Goal: Task Accomplishment & Management: Complete application form

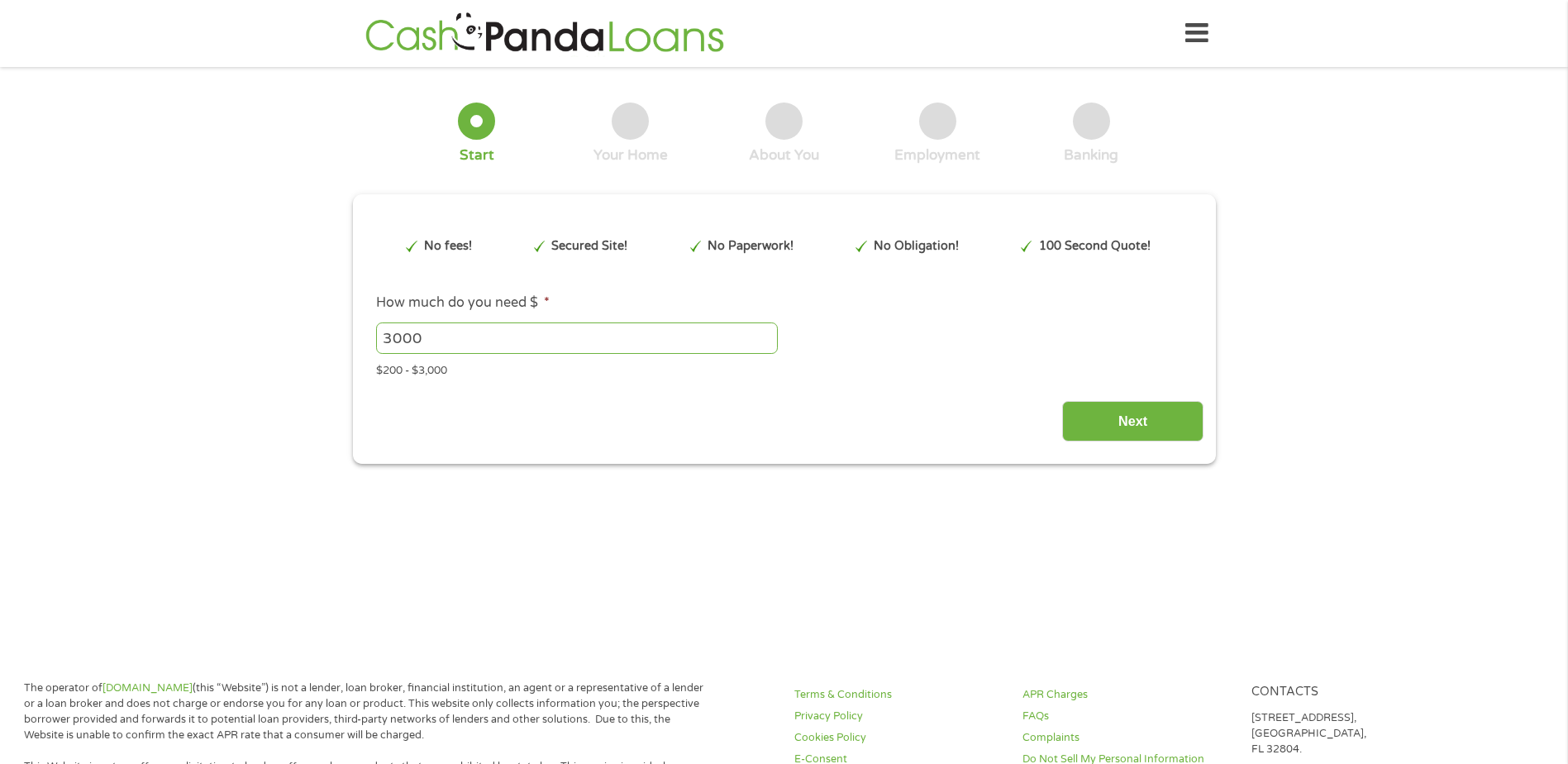
type input "EAIaIQobChMIwvPWlcCJkAMV2F1_AB2tDSV5EAAYAiAAEgLoPfD_BwE"
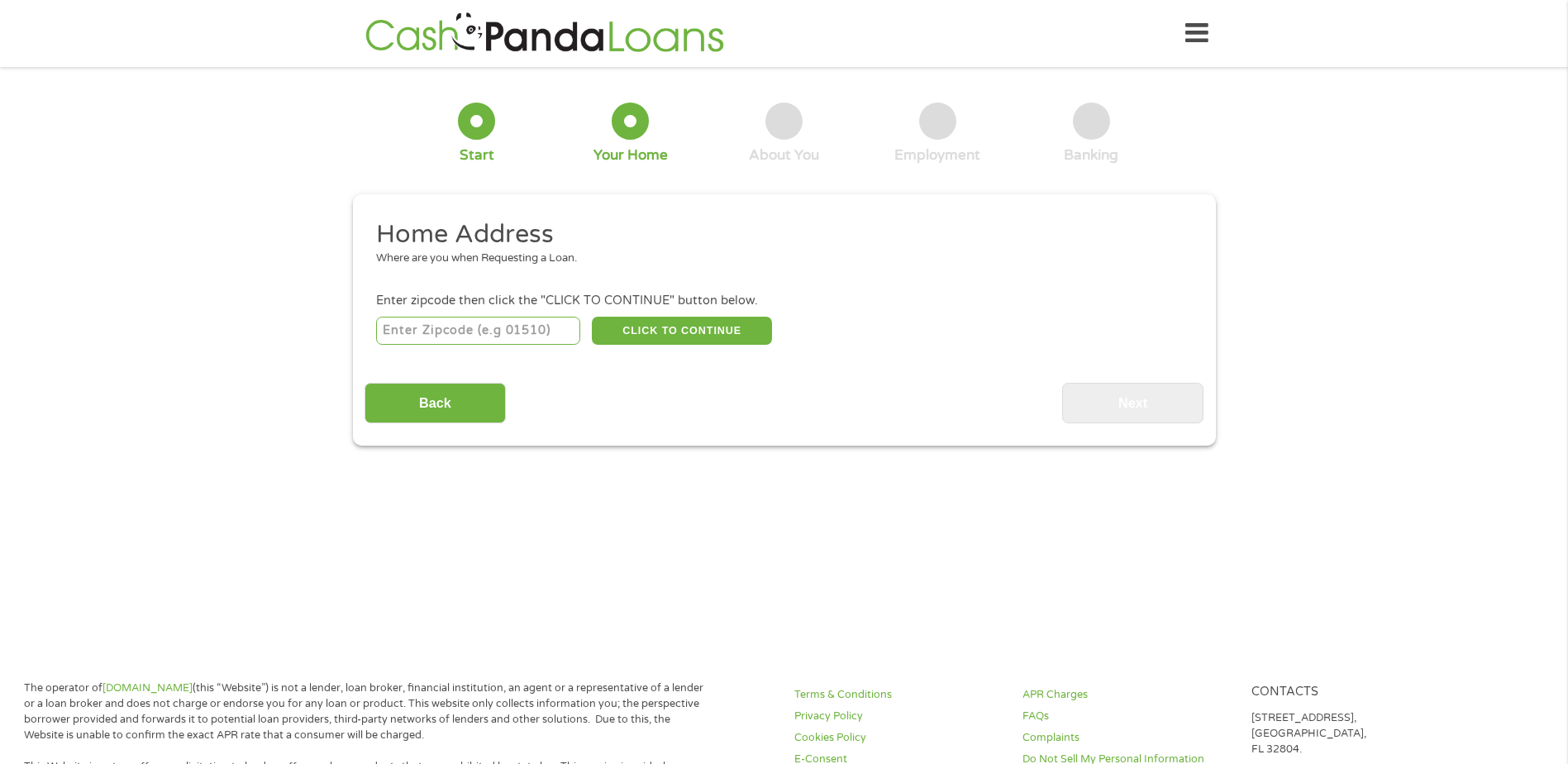
scroll to position [5, 0]
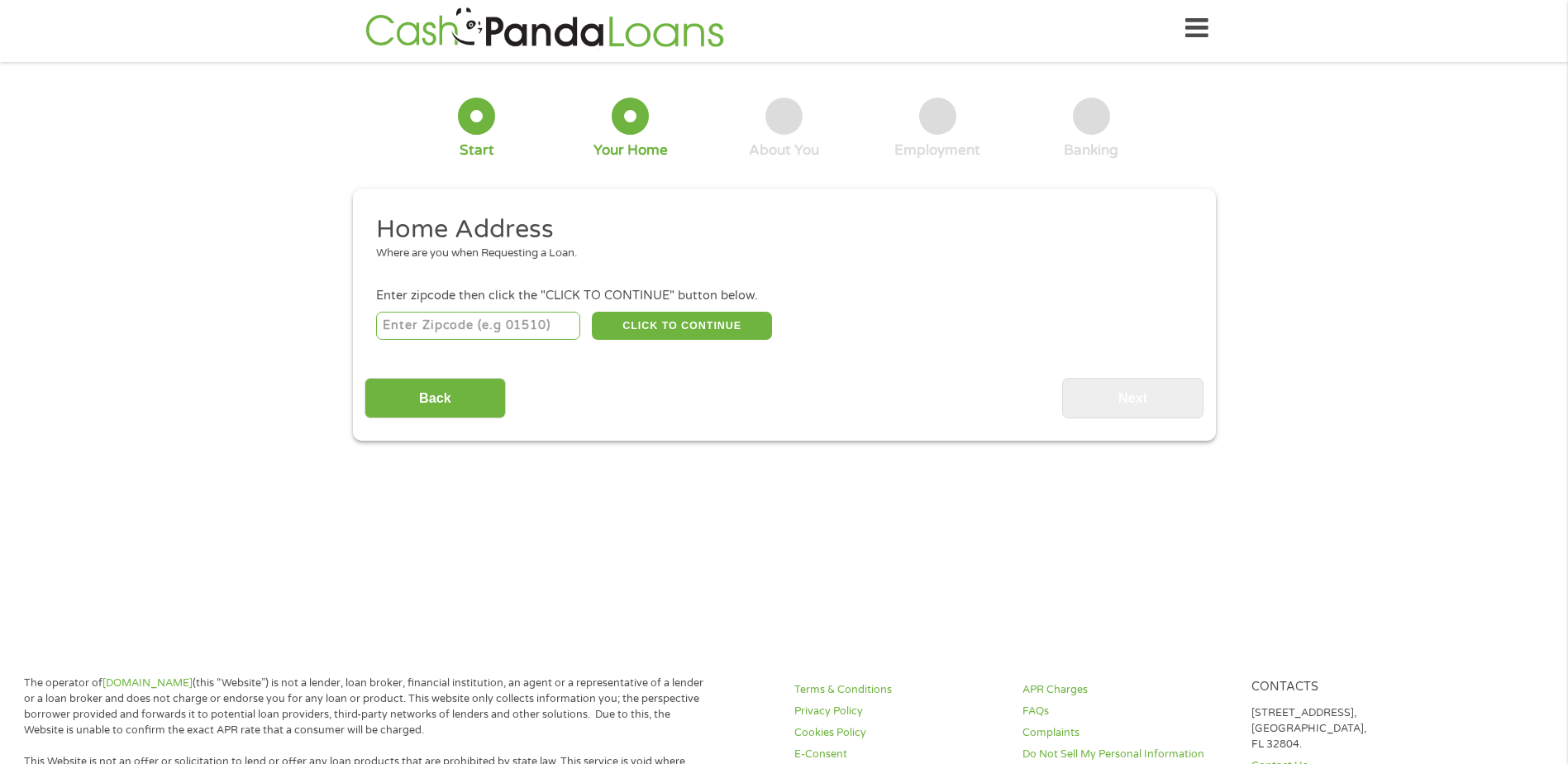
click at [429, 327] on input "number" at bounding box center [478, 326] width 204 height 28
type input "59901"
select select "[US_STATE]"
click at [690, 322] on button "CLICK TO CONTINUE" at bounding box center [682, 326] width 180 height 28
type input "59901"
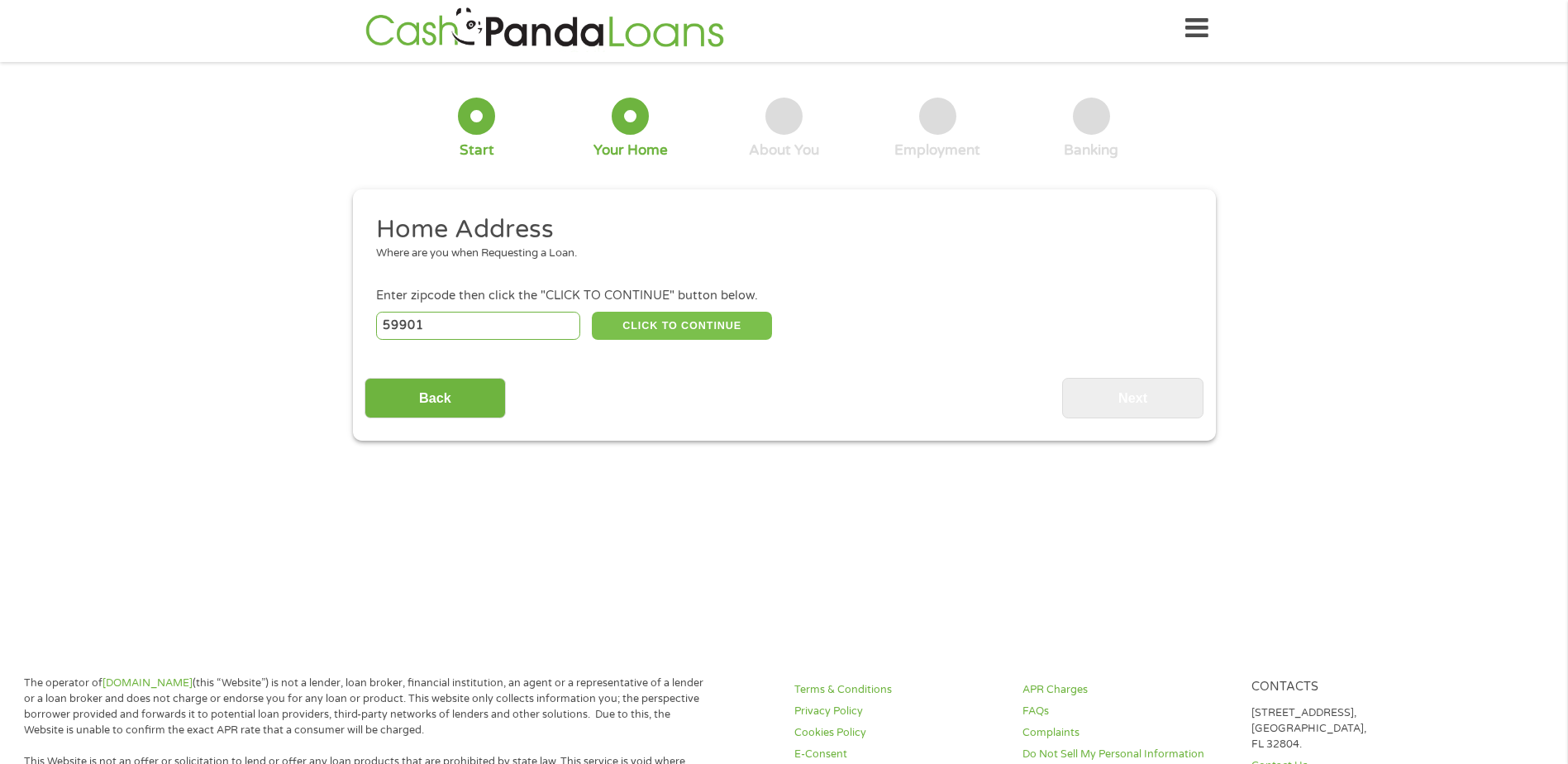
type input "Kalispell"
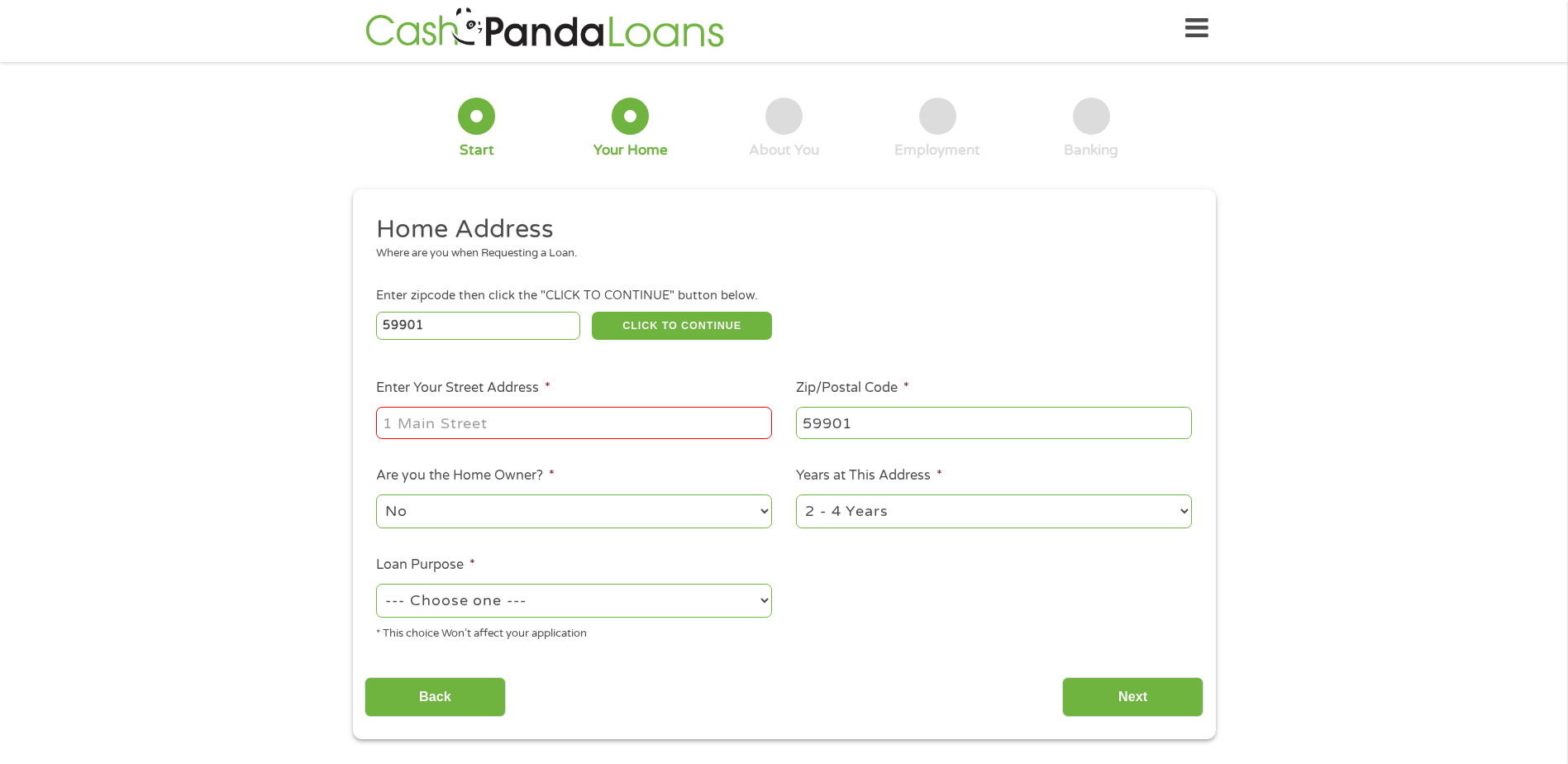
click at [504, 421] on input "Enter Your Street Address *" at bounding box center [573, 423] width 396 height 31
type input "[STREET_ADDRESS] East"
click at [769, 512] on select "No Yes" at bounding box center [573, 511] width 396 height 34
select select "yes"
click at [376, 495] on select "No Yes" at bounding box center [573, 511] width 396 height 34
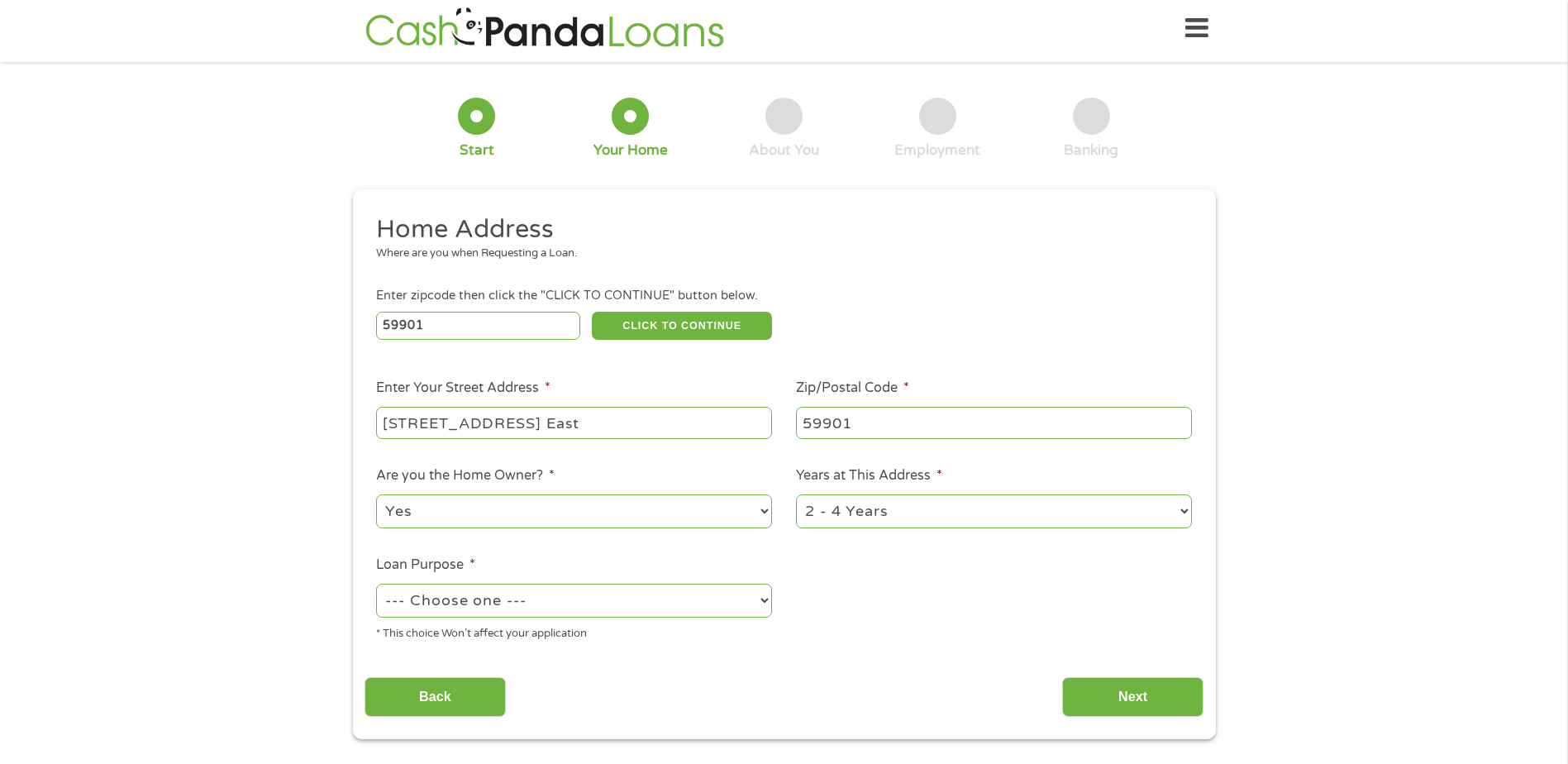
click at [1179, 508] on select "1 Year or less 1 - 2 Years 2 - 4 Years Over 4 Years" at bounding box center [993, 511] width 396 height 34
select select "60months"
click at [796, 495] on select "1 Year or less 1 - 2 Years 2 - 4 Years Over 4 Years" at bounding box center [993, 511] width 396 height 34
click at [762, 599] on select "--- Choose one --- Pay Bills Debt Consolidation Home Improvement Major Purchase…" at bounding box center [573, 600] width 396 height 34
select select "shorttermcash"
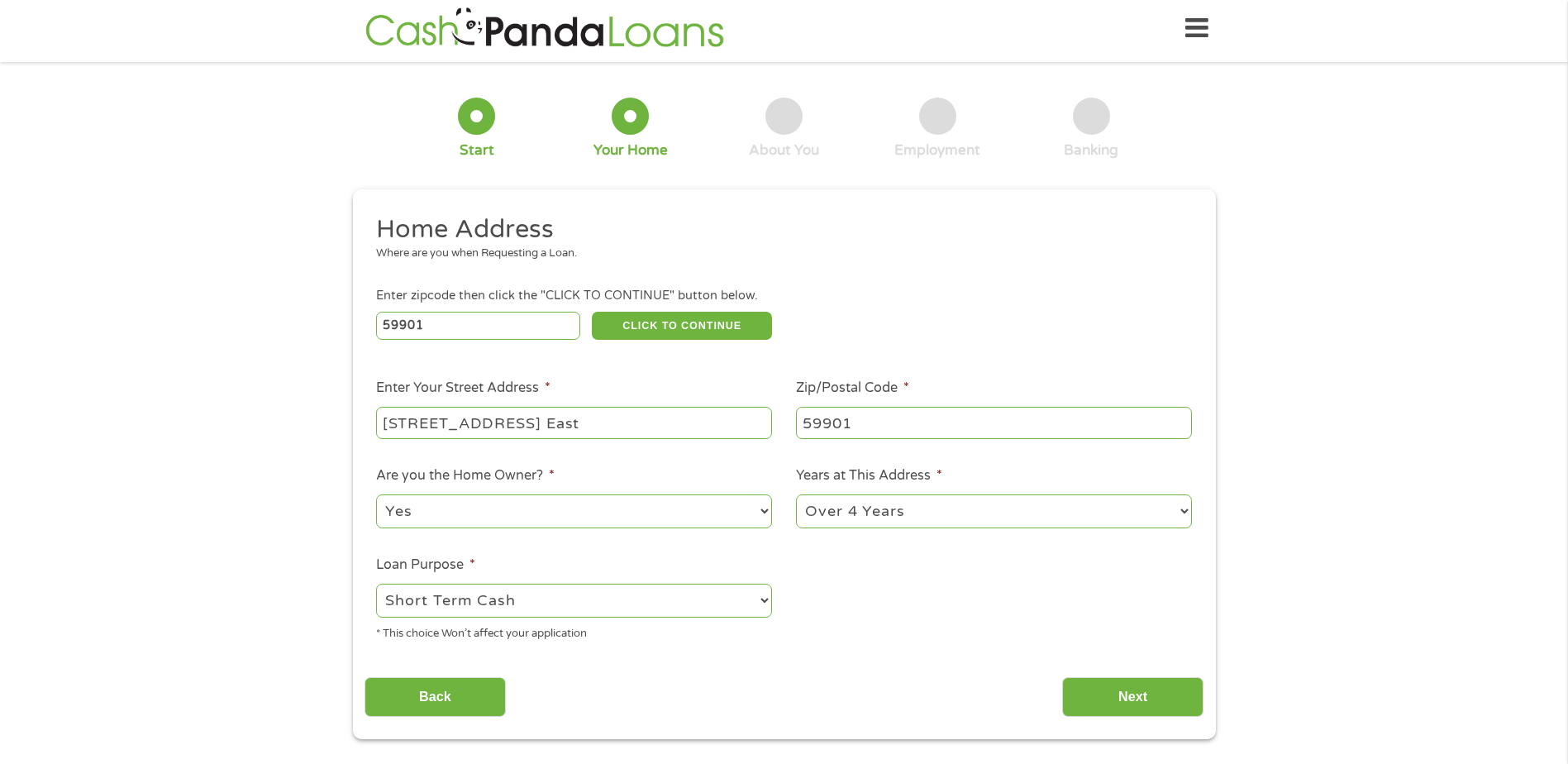
click at [376, 584] on select "--- Choose one --- Pay Bills Debt Consolidation Home Improvement Major Purchase…" at bounding box center [573, 600] width 396 height 34
click at [1140, 690] on input "Next" at bounding box center [1132, 697] width 141 height 41
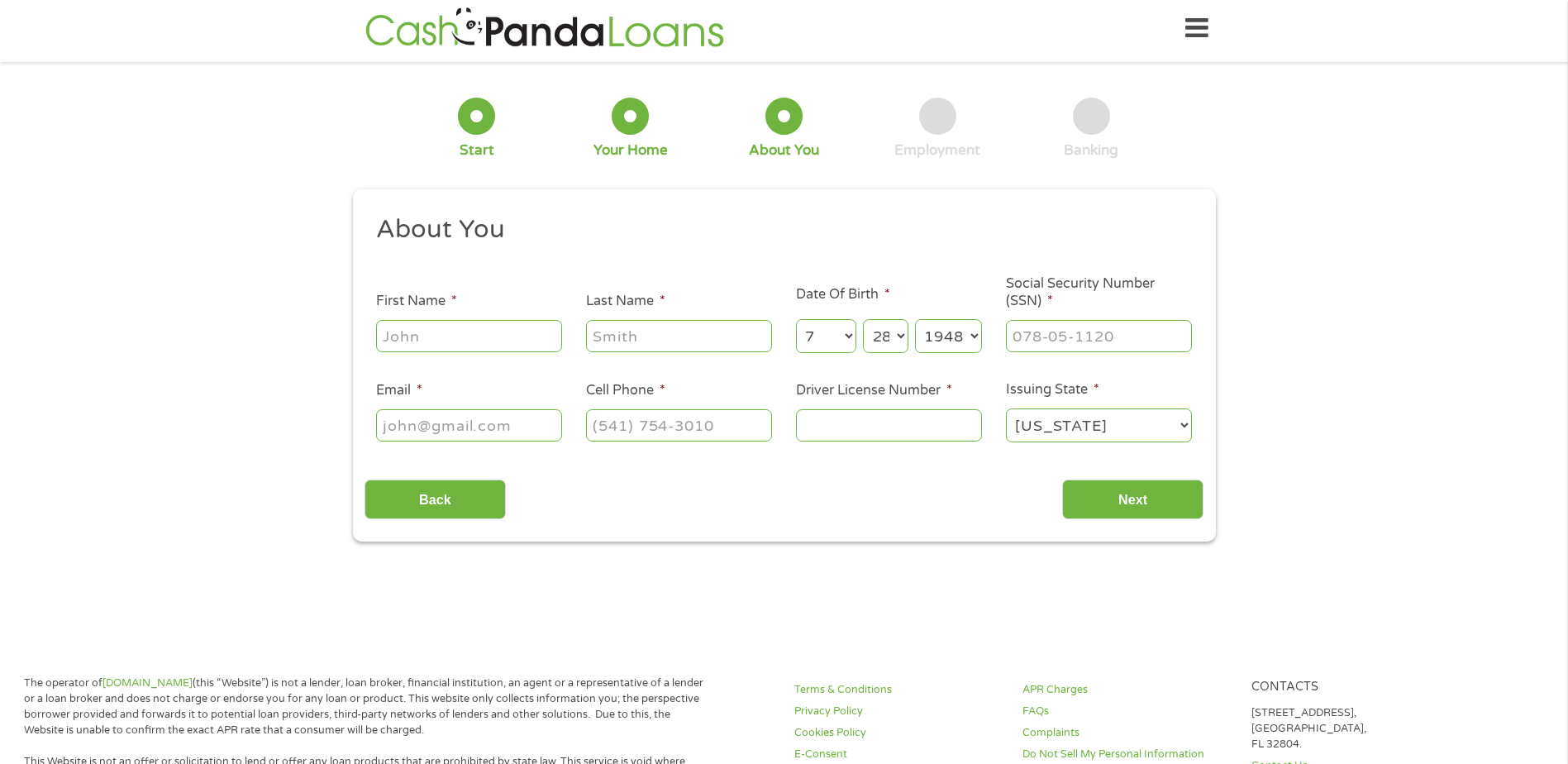
scroll to position [4, 0]
click at [494, 344] on input "First Name *" at bounding box center [468, 336] width 186 height 31
type input "[PERSON_NAME]"
type input "[EMAIL_ADDRESS][DOMAIN_NAME]"
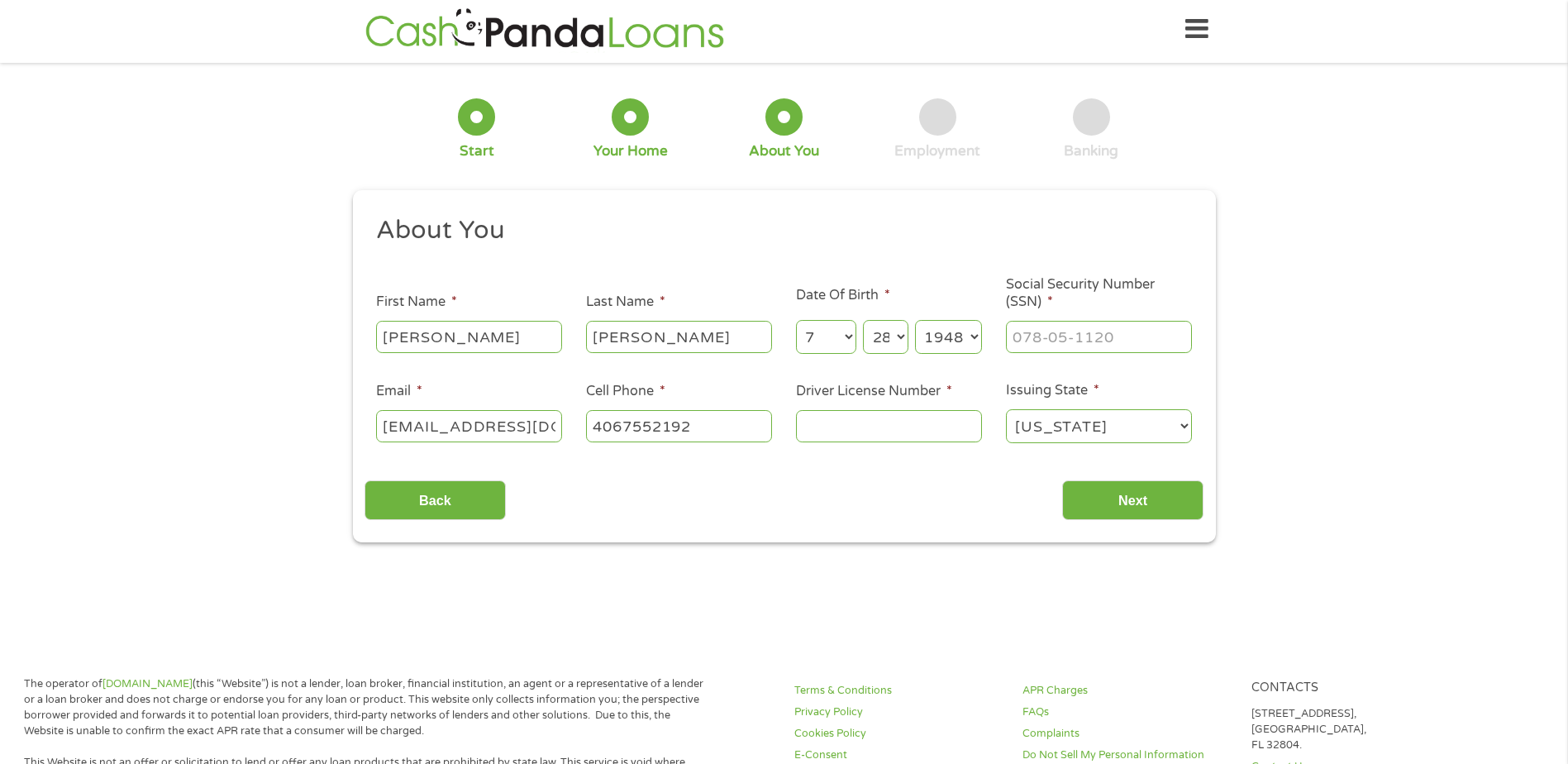
type input "[PHONE_NUMBER]"
click at [1018, 333] on input "___-__-____" at bounding box center [1099, 336] width 186 height 31
type input "516-58-9940"
click at [825, 424] on input "Driver License Number *" at bounding box center [888, 426] width 186 height 31
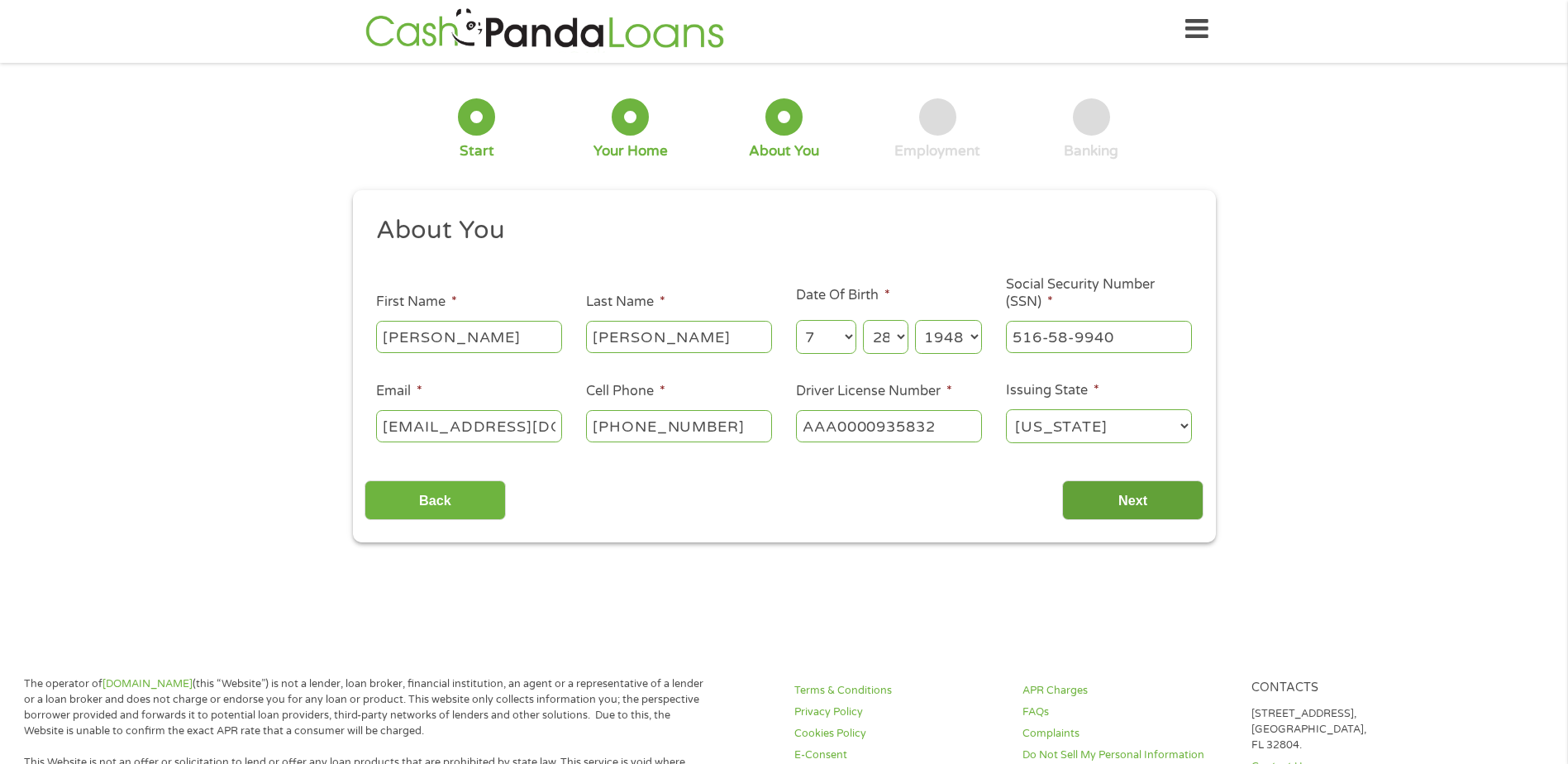
type input "AAA0000935832"
click at [1145, 495] on input "Next" at bounding box center [1132, 501] width 141 height 41
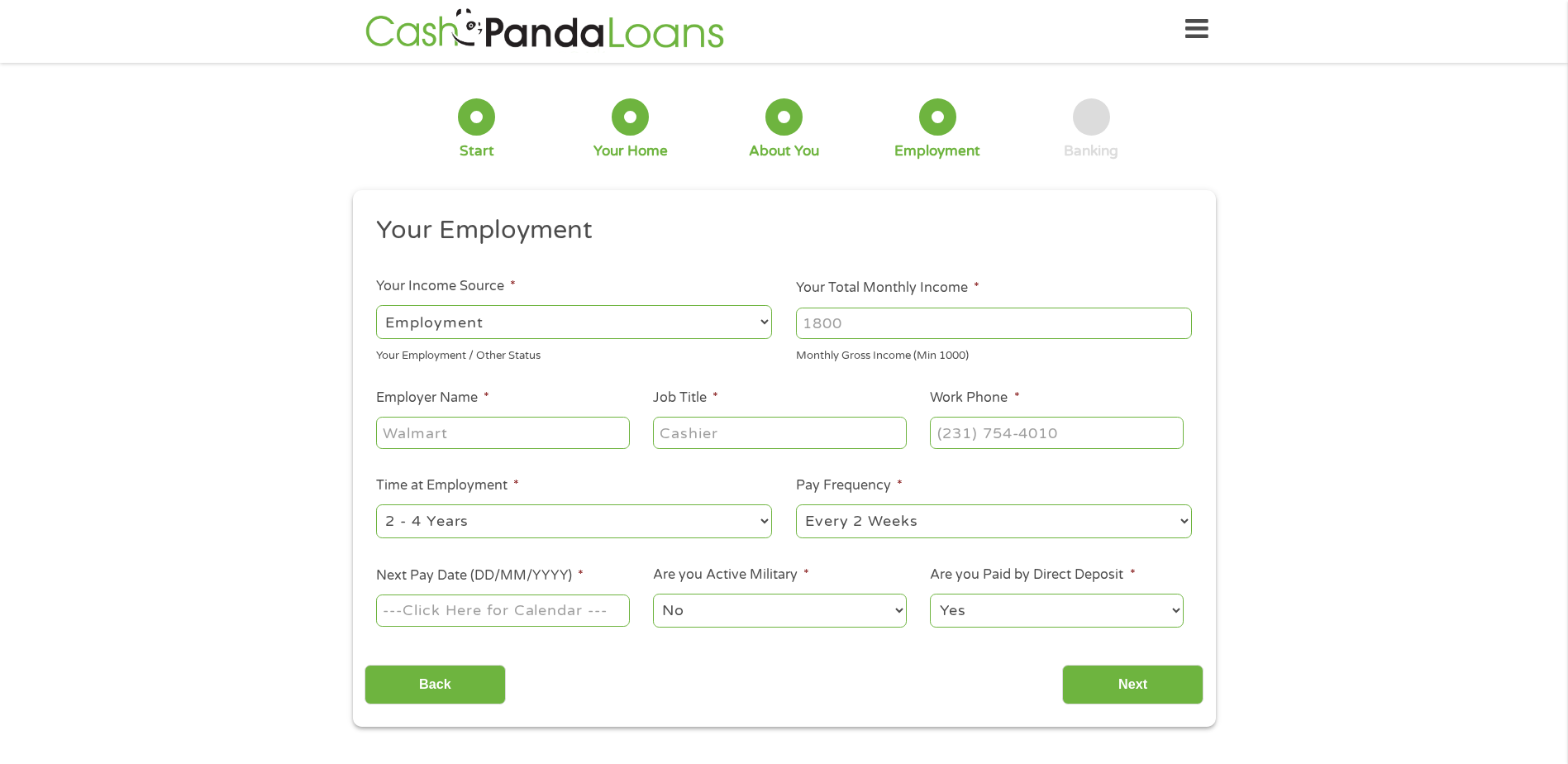
click at [893, 332] on input "Your Total Monthly Income *" at bounding box center [993, 323] width 396 height 31
type input "4300"
click at [523, 434] on input "Employer Name *" at bounding box center [502, 432] width 253 height 31
type input "St. [PERSON_NAME] Schools"
click at [724, 431] on input "Job Title *" at bounding box center [779, 432] width 253 height 31
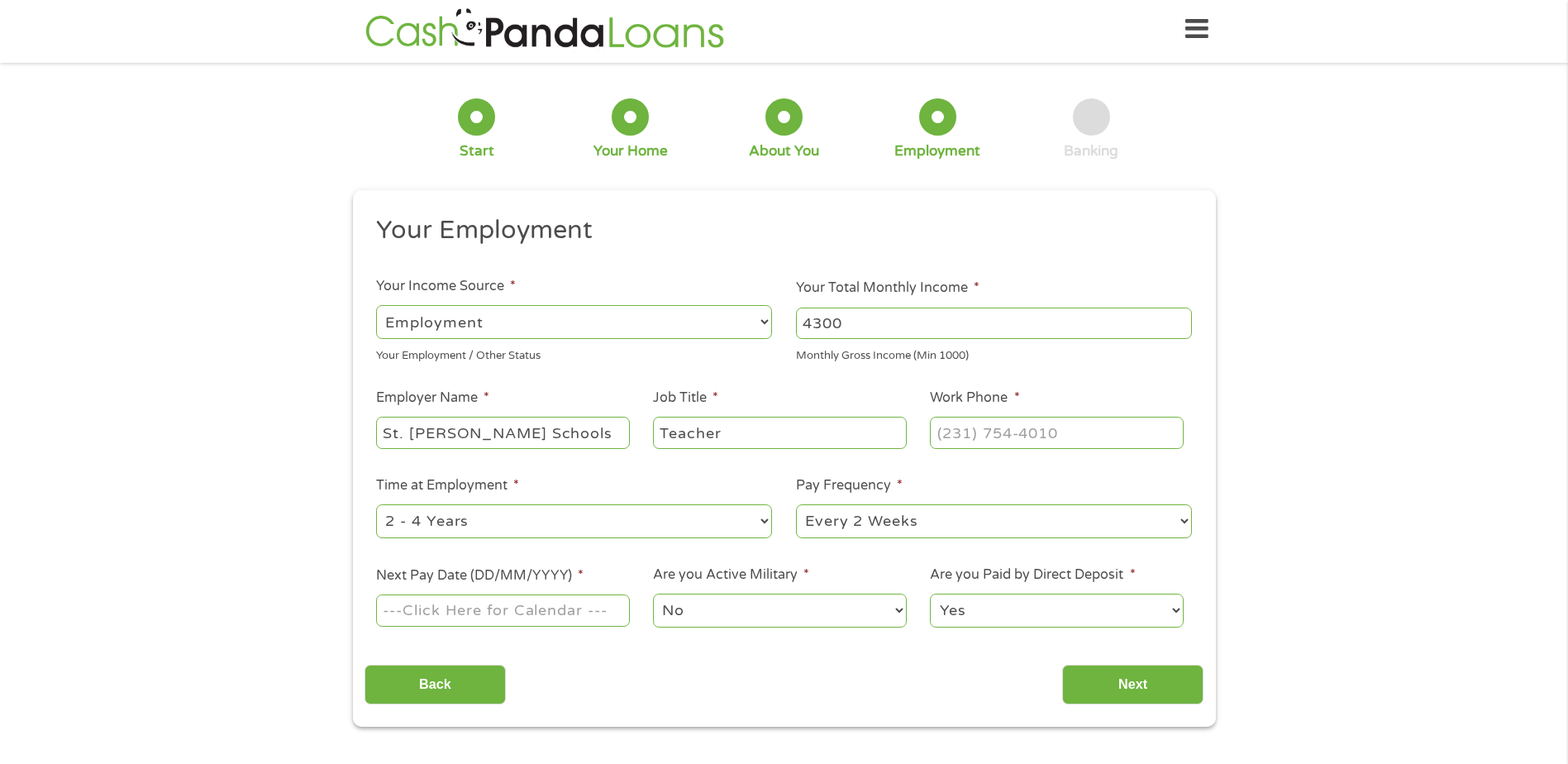
type input "Teacher"
click at [768, 521] on select "--- Choose one --- 1 Year or less 1 - 2 Years 2 - 4 Years Over 4 Years" at bounding box center [573, 521] width 396 height 34
select select "12months"
click at [376, 504] on select "--- Choose one --- 1 Year or less 1 - 2 Years 2 - 4 Years Over 4 Years" at bounding box center [573, 521] width 396 height 34
click at [1188, 518] on select "--- Choose one --- Every 2 Weeks Every Week Monthly Semi-Monthly" at bounding box center [993, 521] width 396 height 34
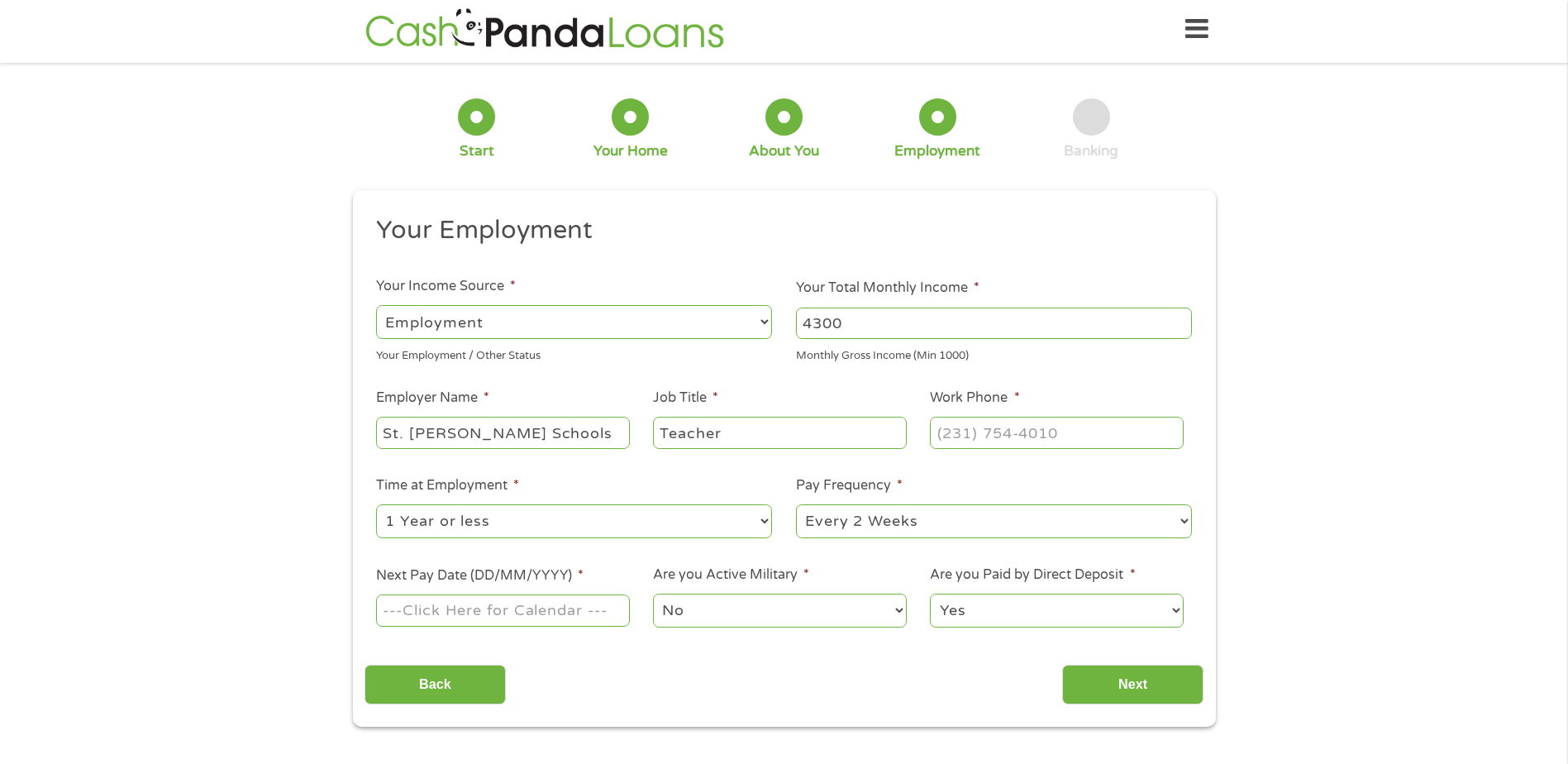
select select "monthly"
click at [796, 504] on select "--- Choose one --- Every 2 Weeks Every Week Monthly Semi-Monthly" at bounding box center [993, 521] width 396 height 34
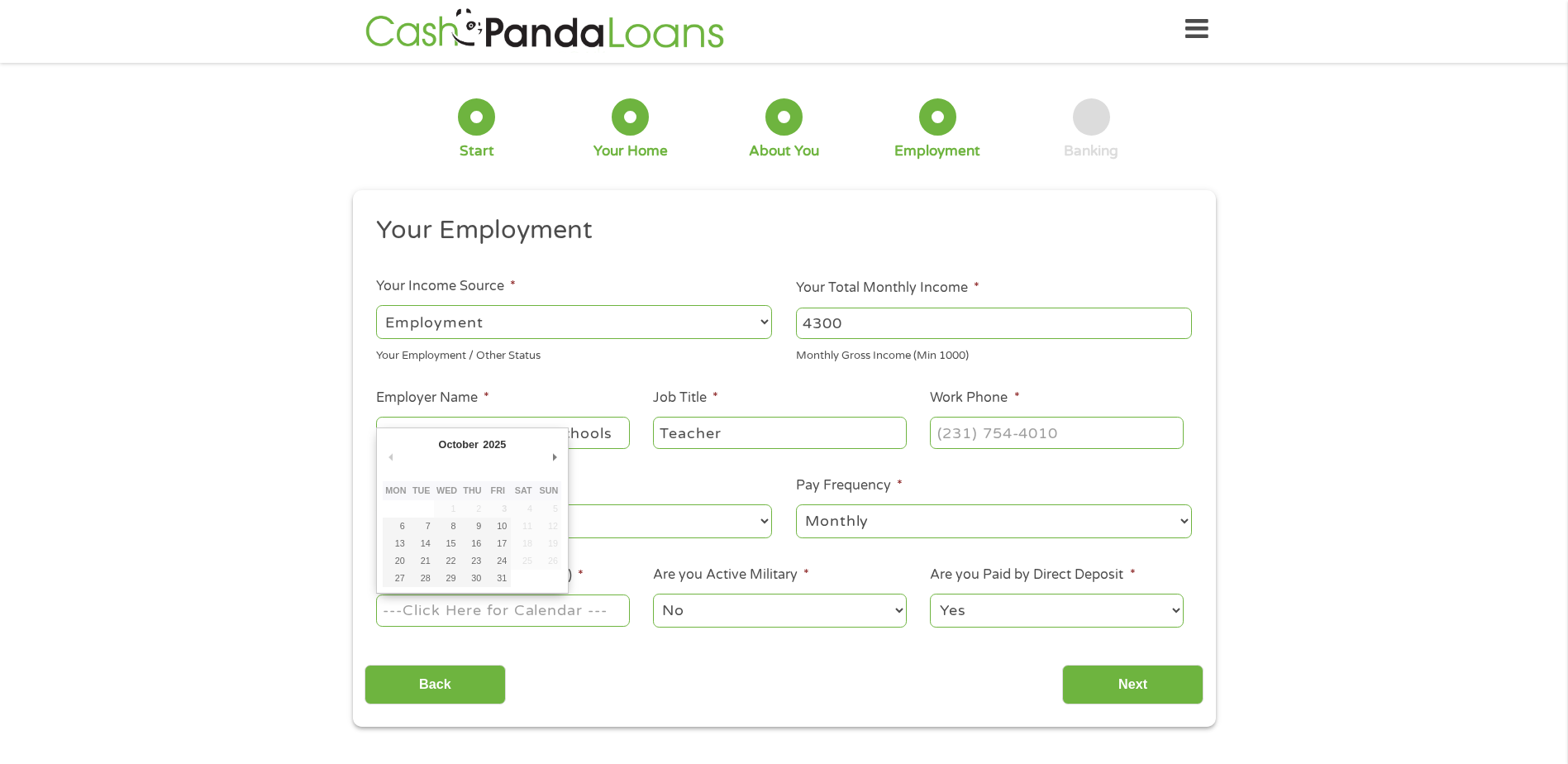
click at [599, 612] on input "Next Pay Date (DD/MM/YYYY) *" at bounding box center [502, 610] width 253 height 31
type input "[DATE]"
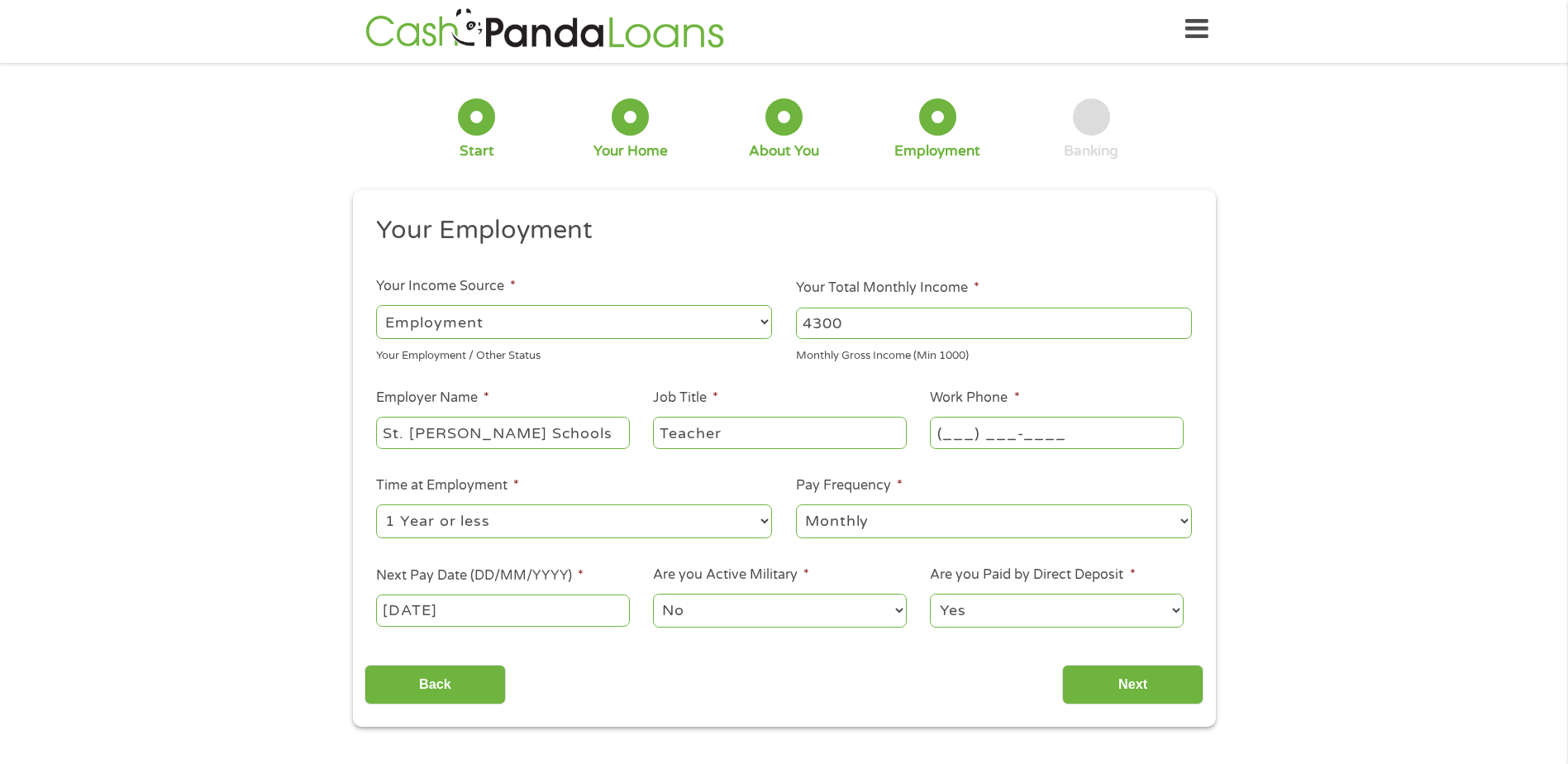
click at [1008, 434] on input "(___) ___-____" at bounding box center [1056, 432] width 253 height 31
type input "[PHONE_NUMBER]"
click at [1094, 674] on input "Next" at bounding box center [1132, 685] width 141 height 41
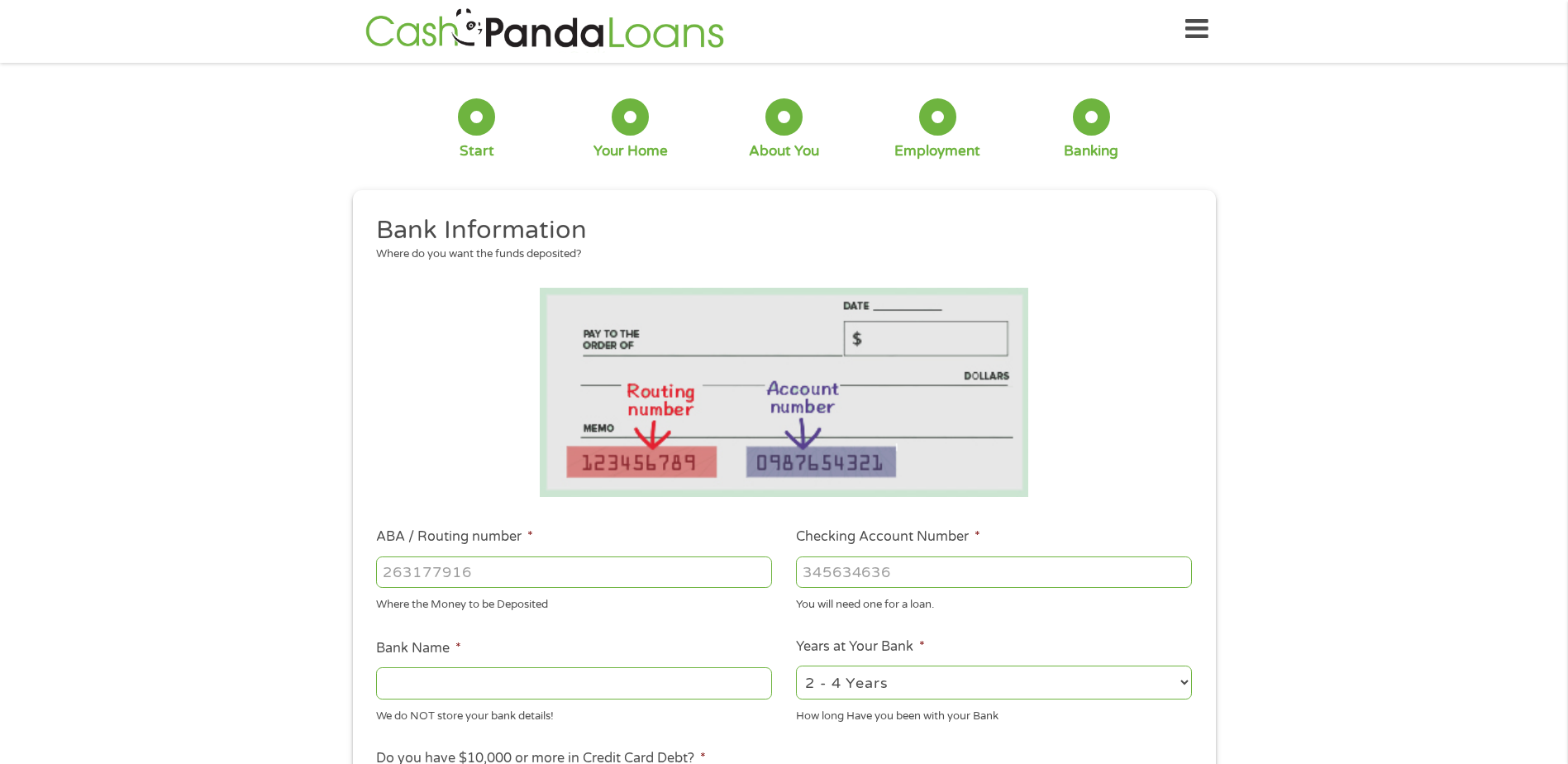
click at [499, 573] on input "ABA / Routing number *" at bounding box center [573, 573] width 396 height 31
type input "092900383"
type input "US BANK NA"
type input "092900383"
click at [816, 569] on input "Checking Account Number *" at bounding box center [993, 573] width 396 height 31
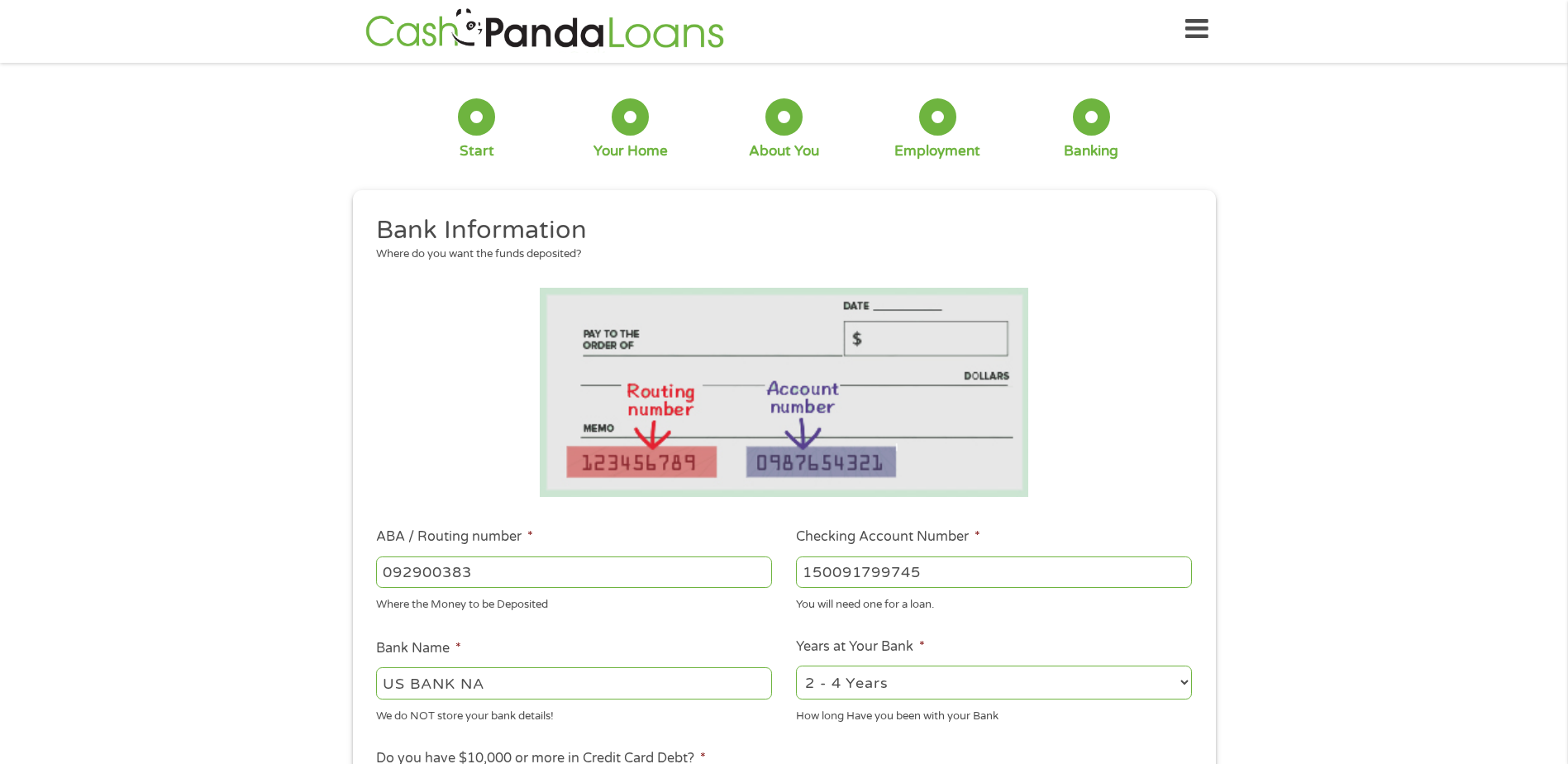
type input "150091799745"
click at [1186, 682] on select "2 - 4 Years 6 - 12 Months 1 - 2 Years Over 4 Years" at bounding box center [993, 683] width 396 height 34
select select "60months"
click at [796, 666] on select "2 - 4 Years 6 - 12 Months 1 - 2 Years Over 4 Years" at bounding box center [993, 683] width 396 height 34
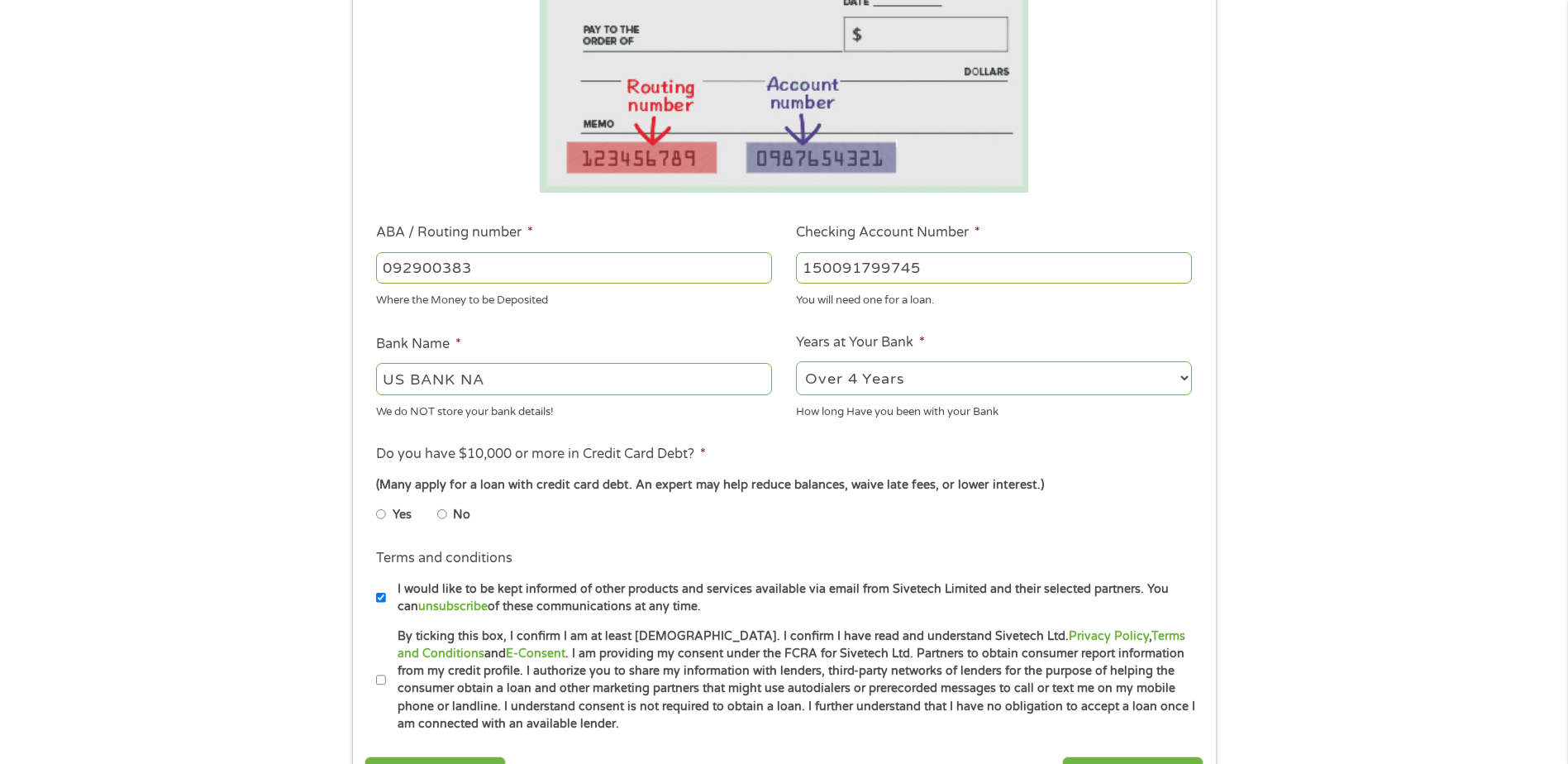
scroll to position [335, 0]
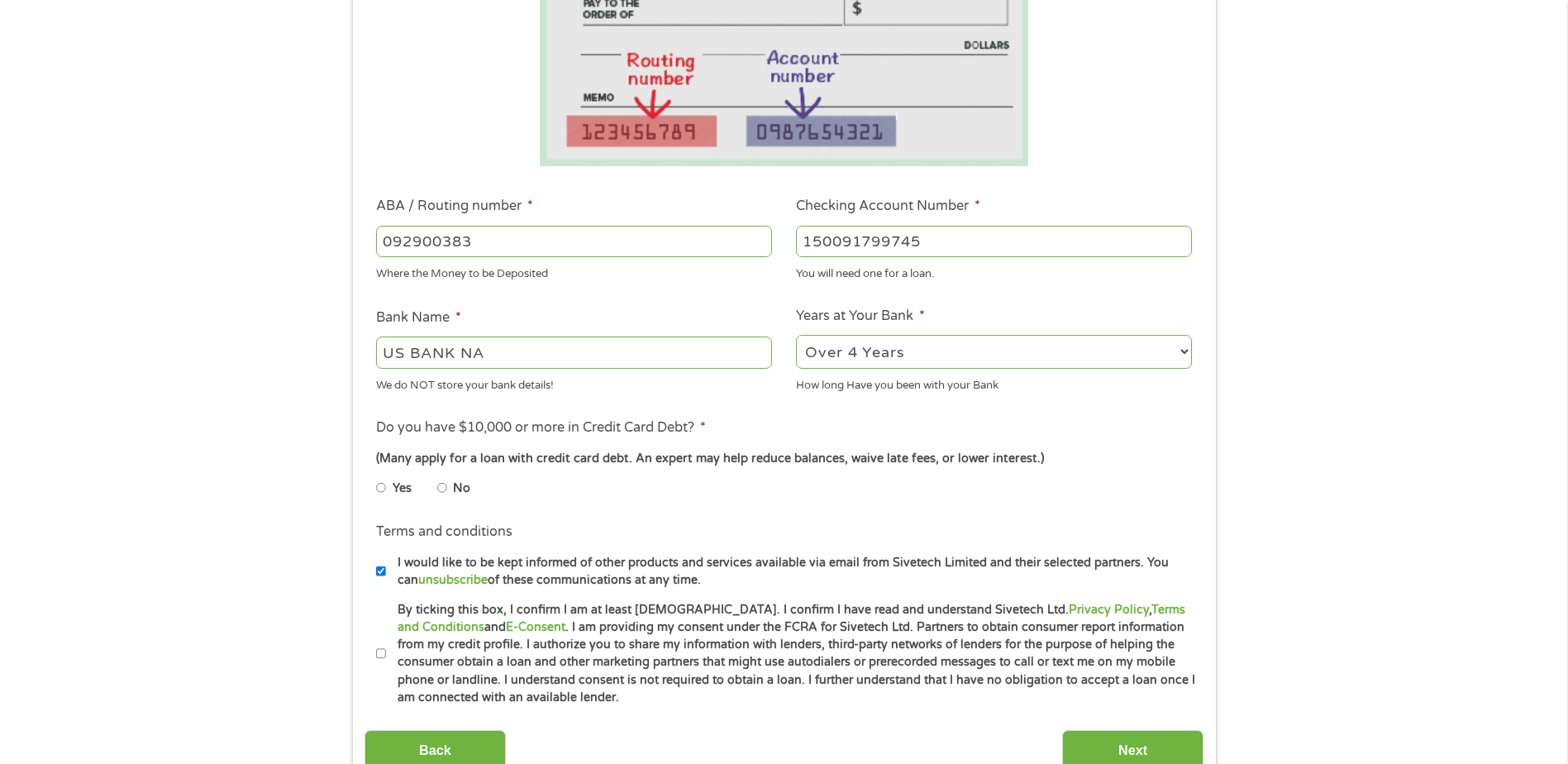
click at [444, 489] on input "No" at bounding box center [442, 488] width 10 height 27
radio input "true"
click at [380, 656] on input "By ticking this box, I confirm I am at least [DEMOGRAPHIC_DATA]. I confirm I ha…" at bounding box center [380, 654] width 10 height 27
checkbox input "true"
click at [1108, 746] on input "Next" at bounding box center [1132, 750] width 141 height 41
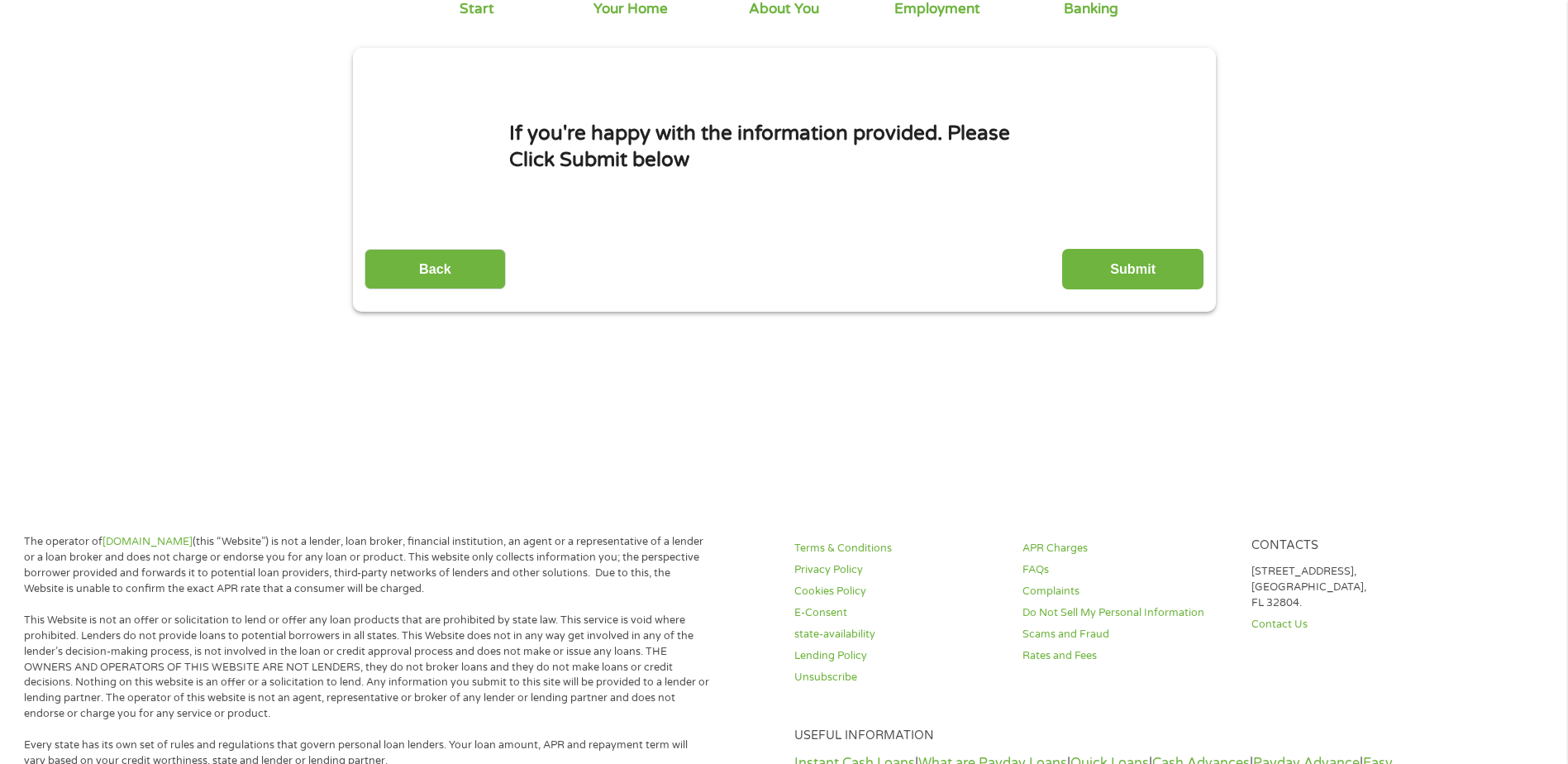
scroll to position [68, 0]
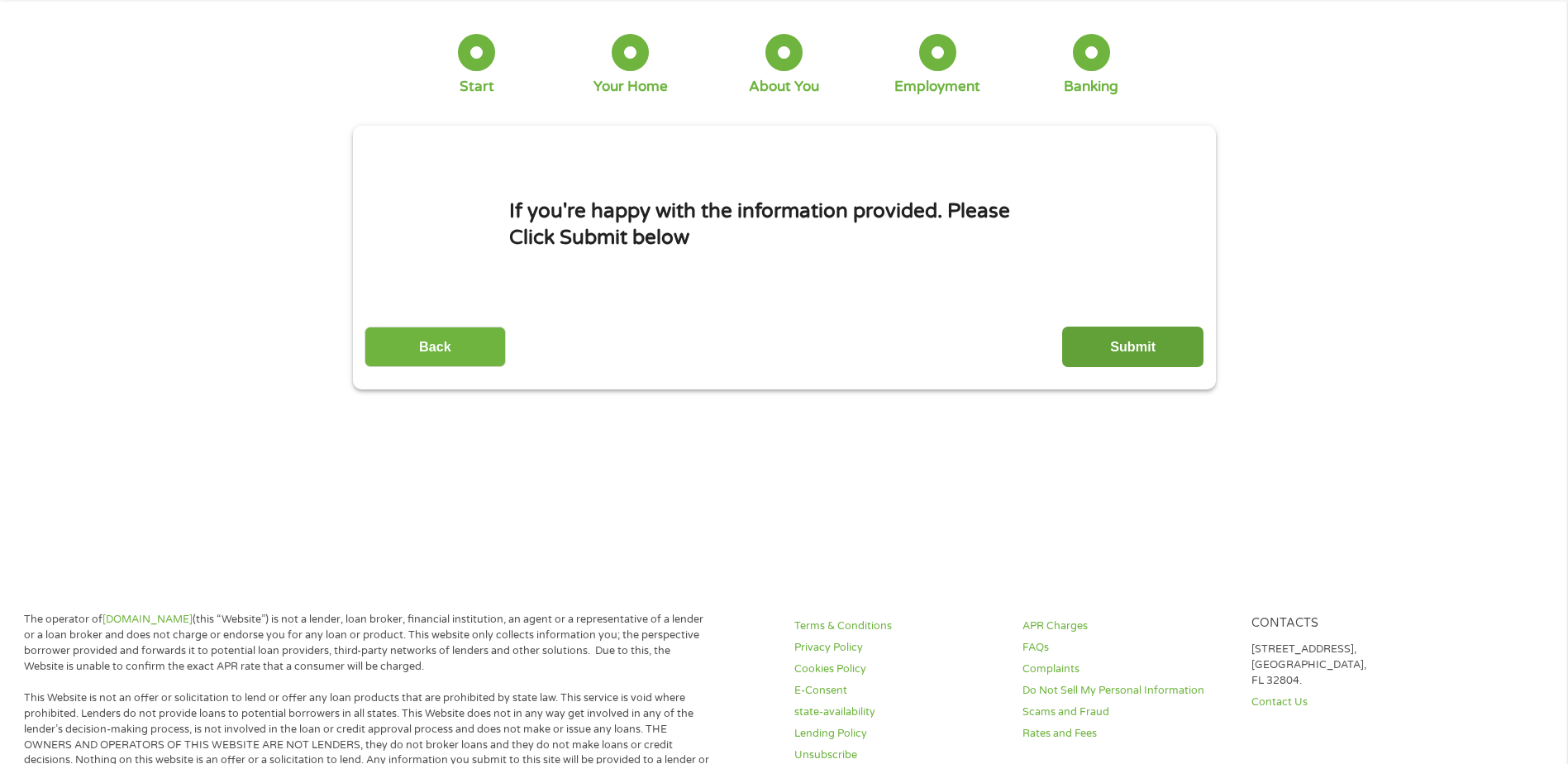
click at [1144, 340] on input "Submit" at bounding box center [1132, 346] width 141 height 41
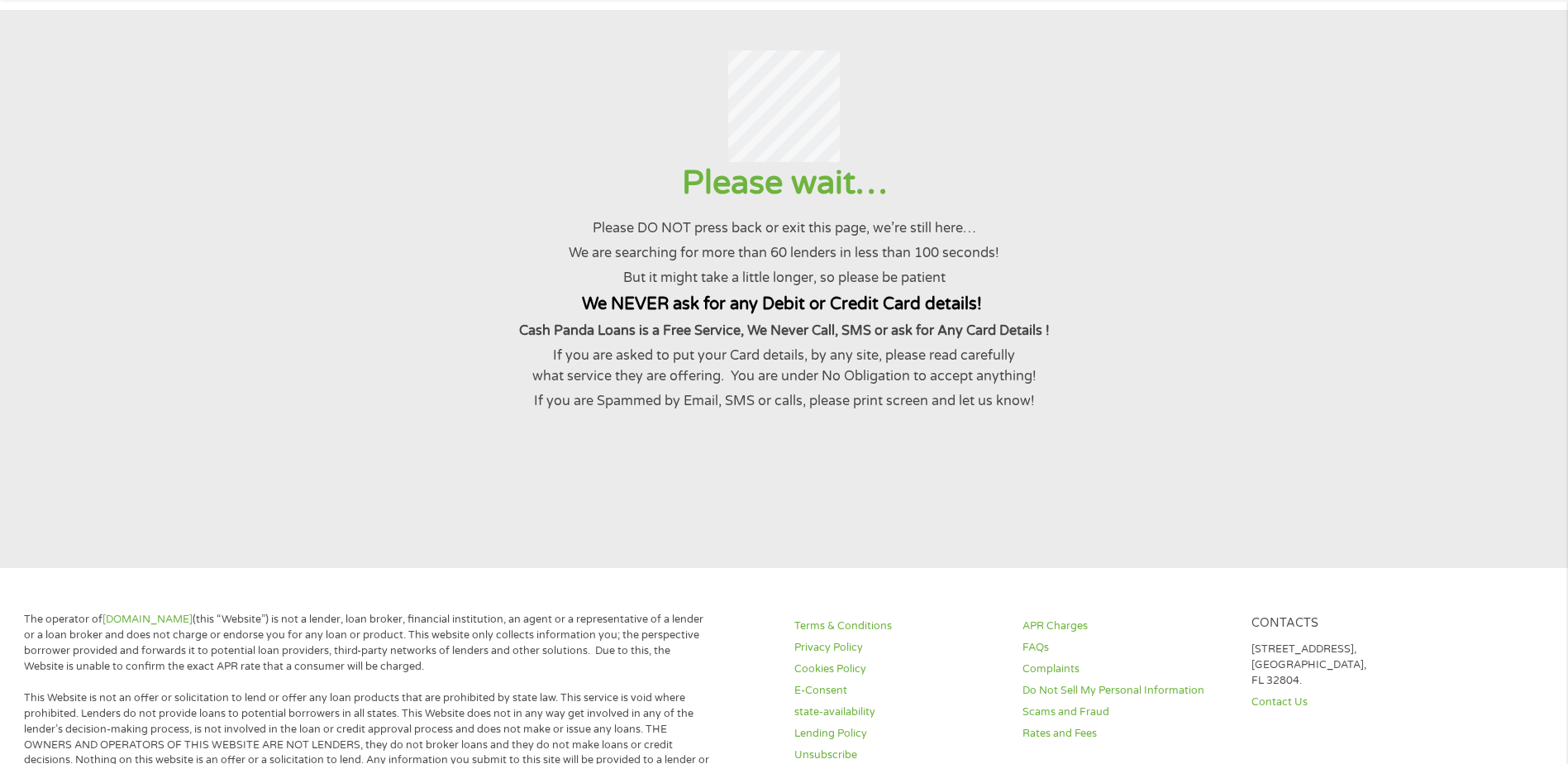
scroll to position [0, 0]
